Goal: Find contact information: Find contact information

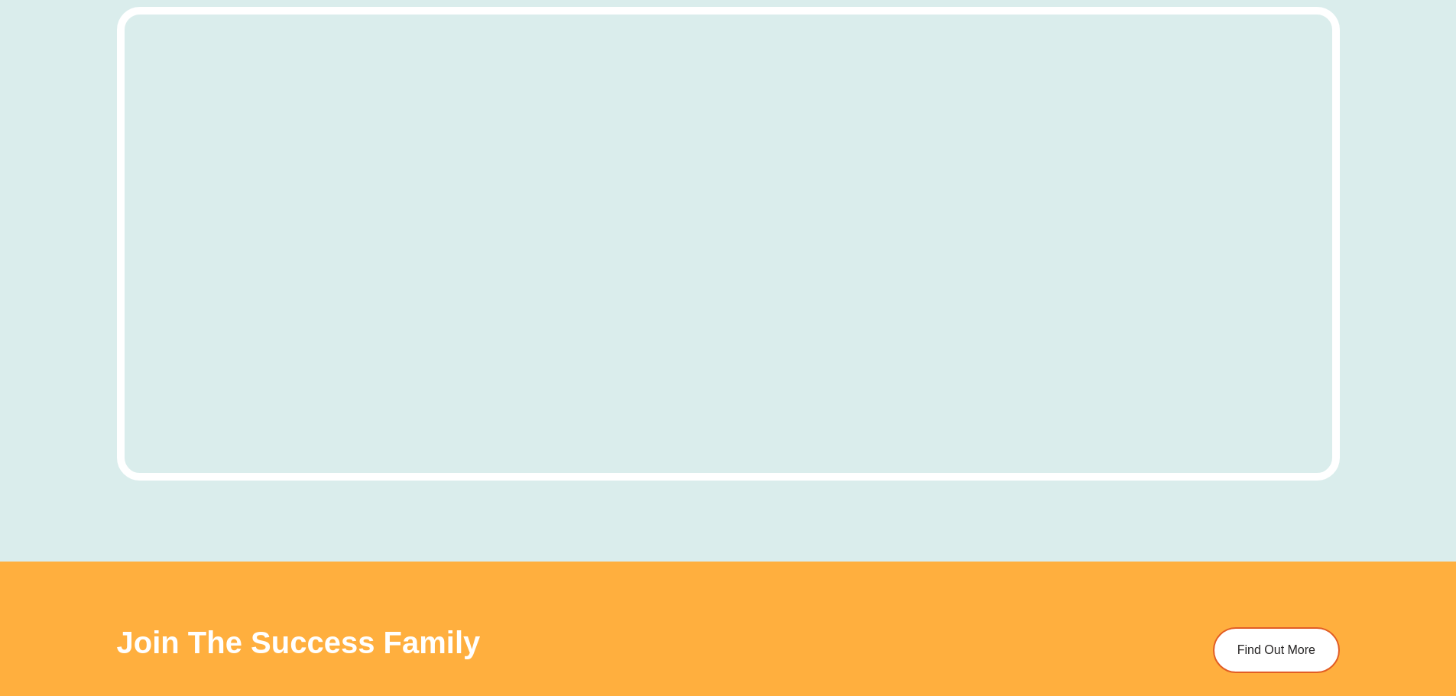
scroll to position [4836, 0]
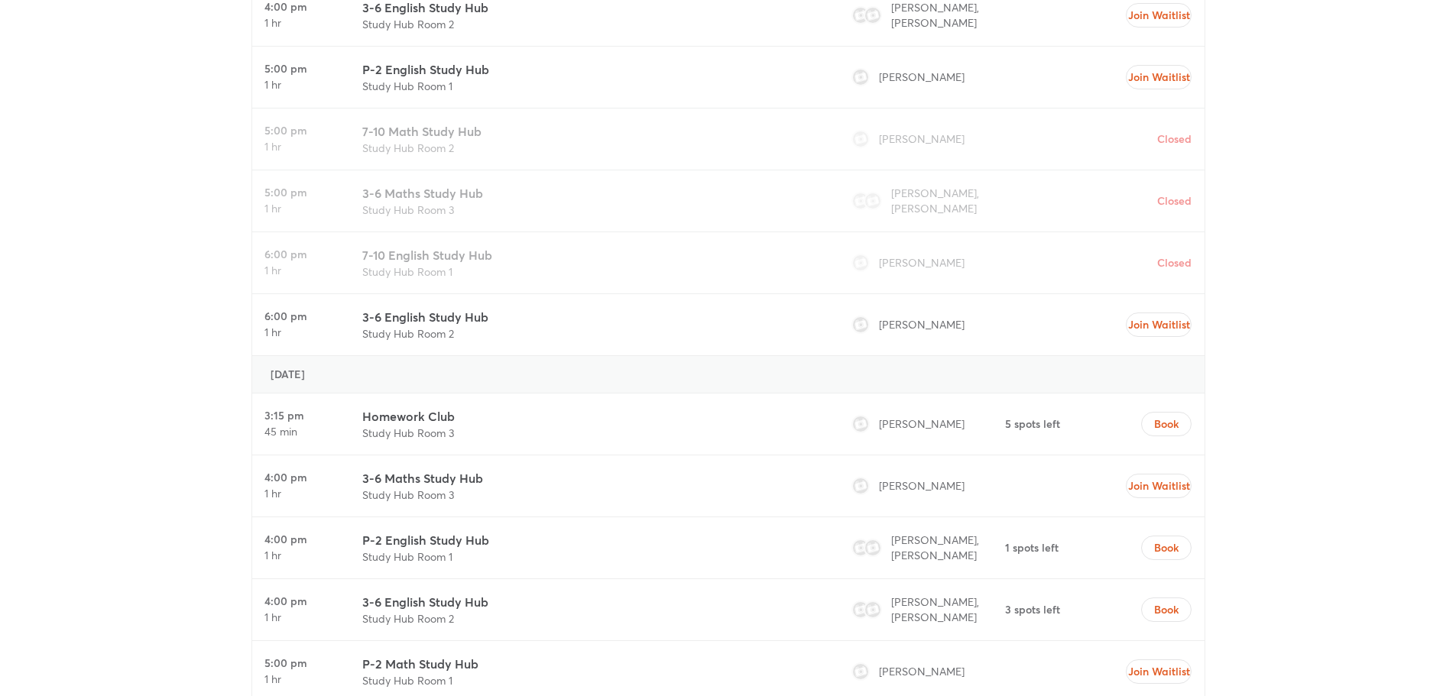
drag, startPoint x: 1362, startPoint y: 176, endPoint x: 1260, endPoint y: 177, distance: 101.6
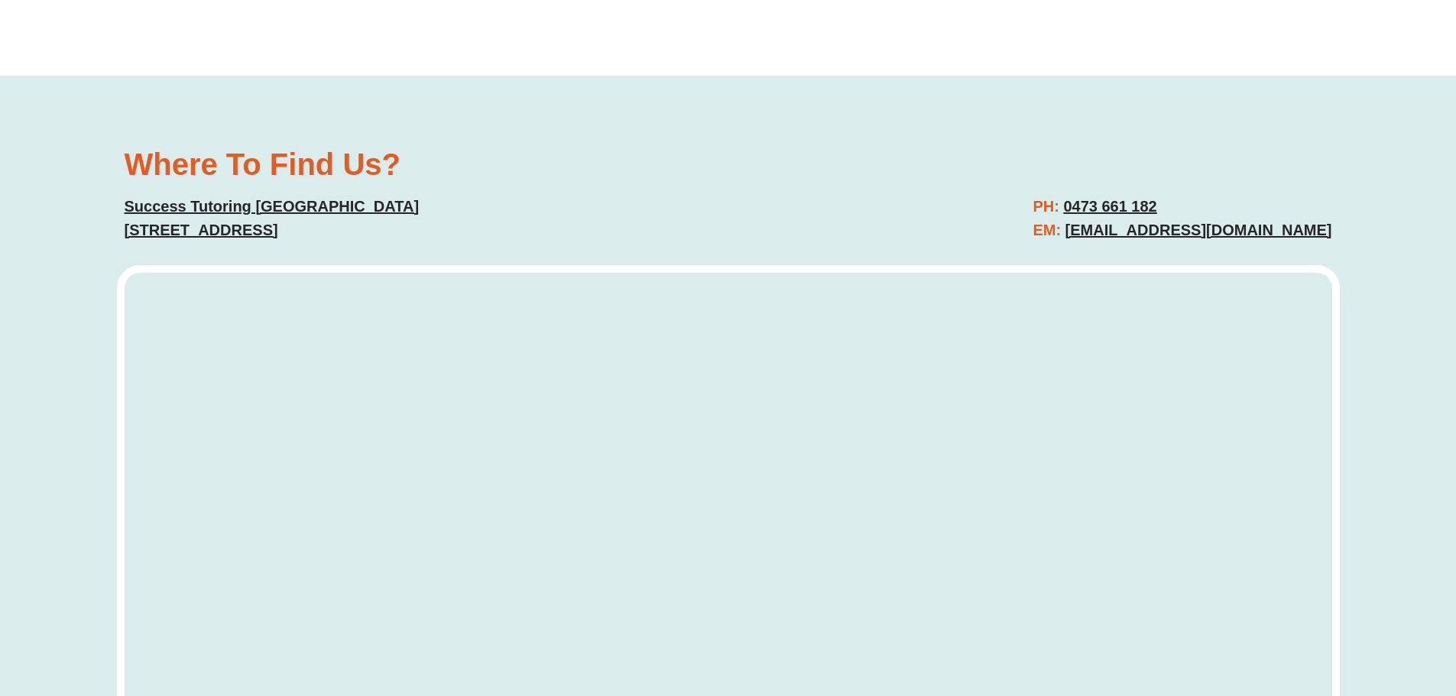
scroll to position [5982, 0]
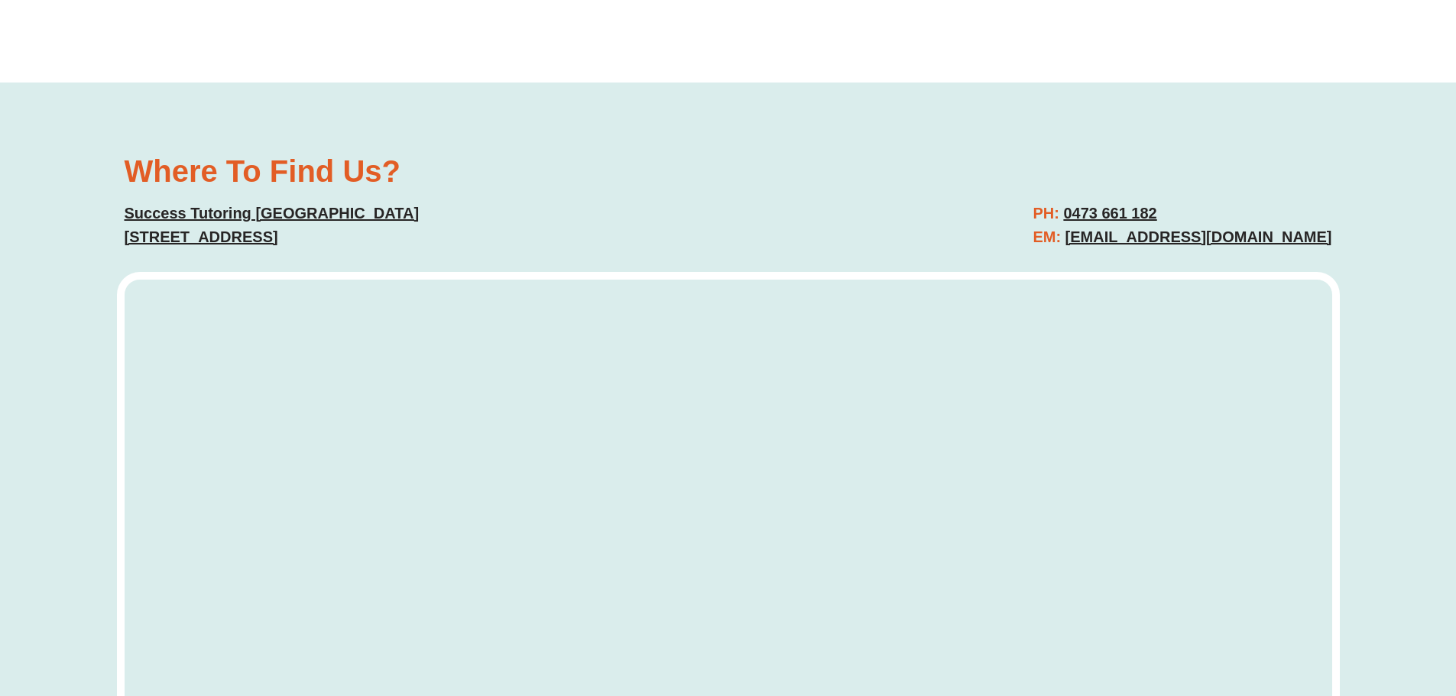
click at [1432, 251] on div "Where To Find Us? Success Tutoring North Lakes [STREET_ADDRESS] PH: [PHONE_NUMB…" at bounding box center [728, 454] width 1456 height 743
copy link "[EMAIL_ADDRESS][DOMAIN_NAME]"
drag, startPoint x: 1375, startPoint y: 245, endPoint x: 1065, endPoint y: 241, distance: 309.5
click at [1065, 241] on div "Where To Find Us? Success Tutoring North Lakes [STREET_ADDRESS] PH: [PHONE_NUMB…" at bounding box center [728, 454] width 1456 height 743
drag, startPoint x: 1182, startPoint y: 199, endPoint x: 1058, endPoint y: 207, distance: 124.0
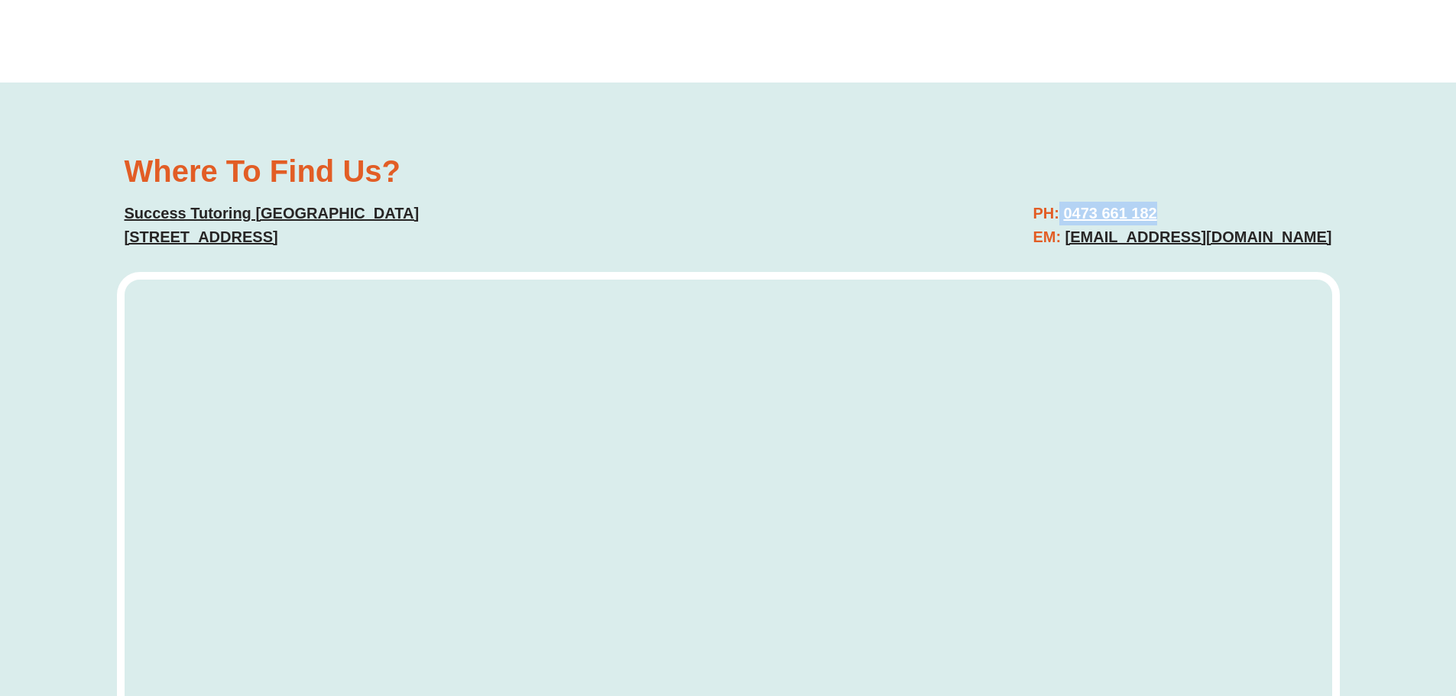
click at [1058, 207] on div "PH: [PHONE_NUMBER] EM: [EMAIL_ADDRESS][DOMAIN_NAME]" at bounding box center [1038, 225] width 604 height 63
copy h2 "0473 661 182"
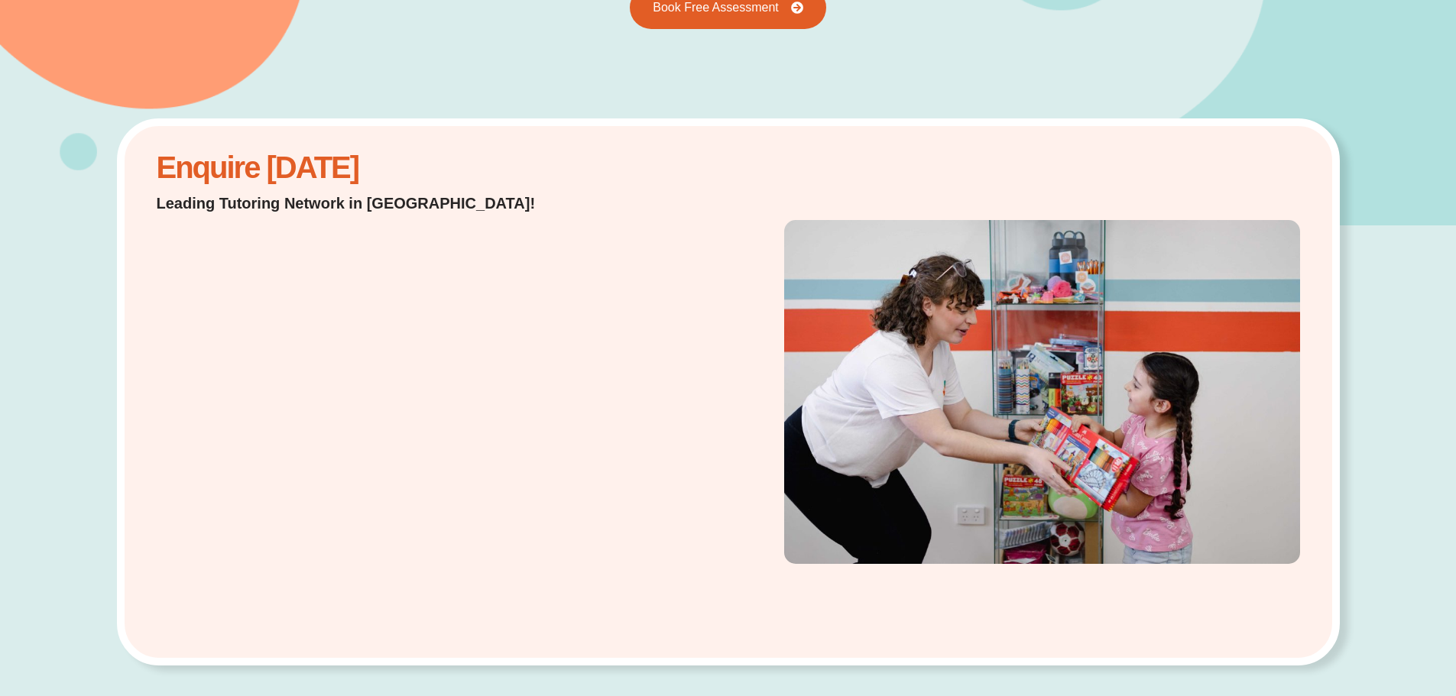
scroll to position [0, 0]
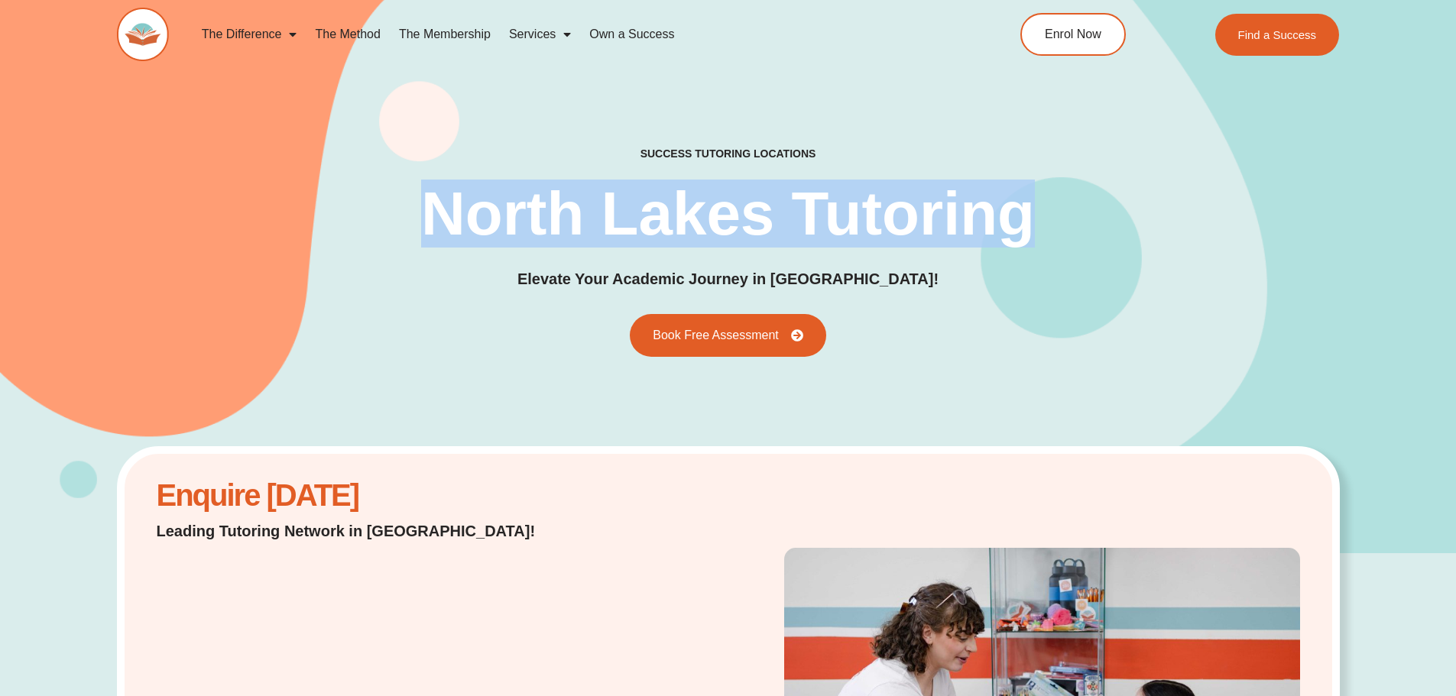
drag, startPoint x: 426, startPoint y: 208, endPoint x: 1123, endPoint y: 248, distance: 698.0
click at [1123, 248] on div "success tutoring locations North Lakes Tutoring Elevate Your Academic Journey i…" at bounding box center [728, 252] width 1223 height 210
copy h1 "North Lakes Tutoring"
